Goal: Task Accomplishment & Management: Use online tool/utility

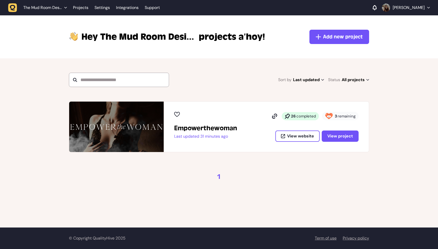
click at [346, 116] on span "remaining" at bounding box center [346, 116] width 18 height 5
click at [336, 138] on span "View project" at bounding box center [340, 135] width 26 height 5
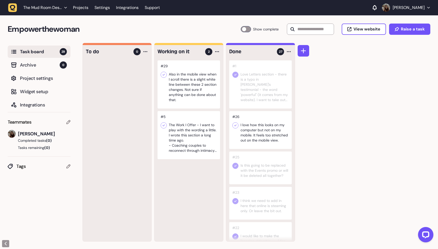
scroll to position [0, 0]
click at [119, 77] on div at bounding box center [117, 150] width 69 height 181
click at [177, 78] on div at bounding box center [188, 84] width 62 height 48
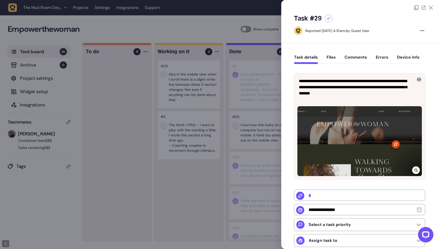
click at [143, 129] on div at bounding box center [219, 124] width 438 height 249
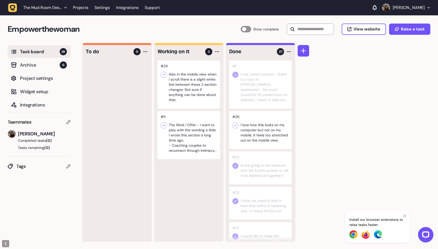
click at [196, 130] on div at bounding box center [188, 135] width 62 height 48
